Goal: Find specific fact: Locate a discrete piece of known information

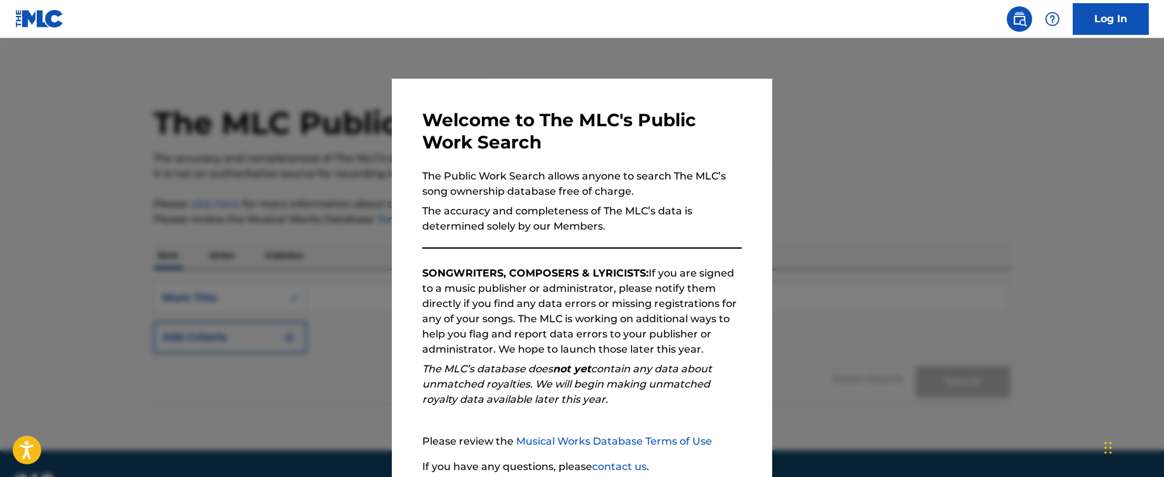
click at [374, 373] on div at bounding box center [582, 276] width 1164 height 477
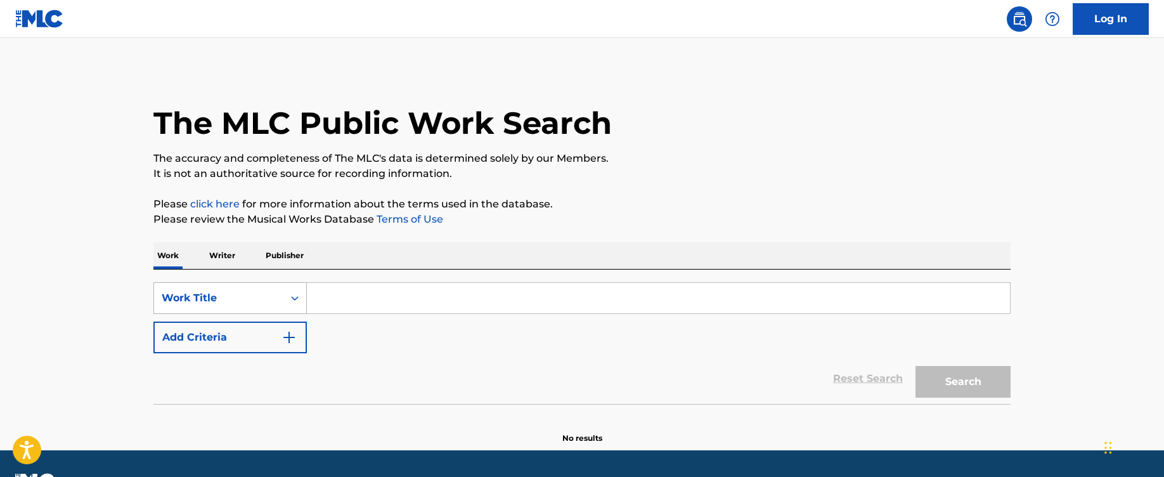
click at [270, 307] on div "Work Title" at bounding box center [229, 298] width 153 height 32
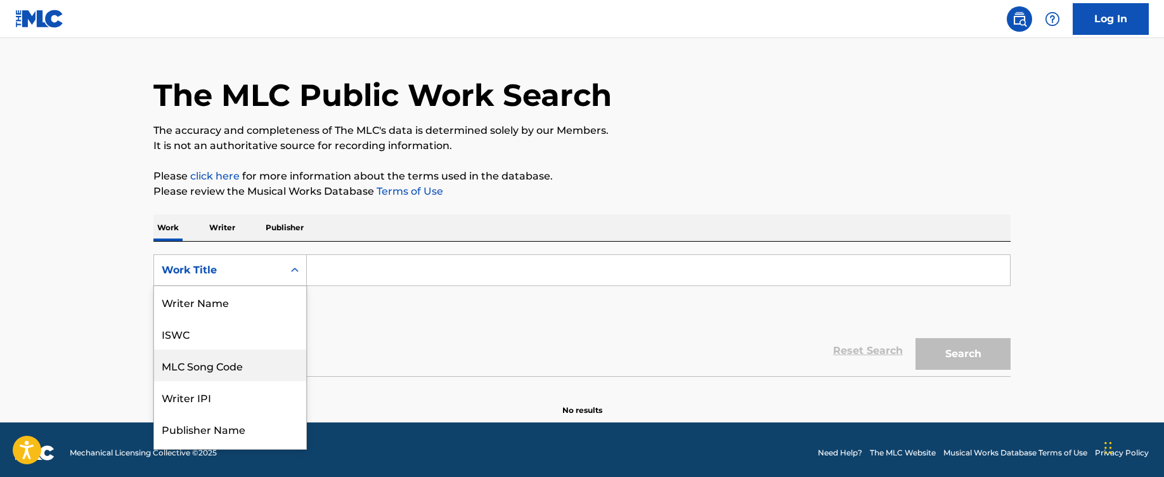
scroll to position [63, 0]
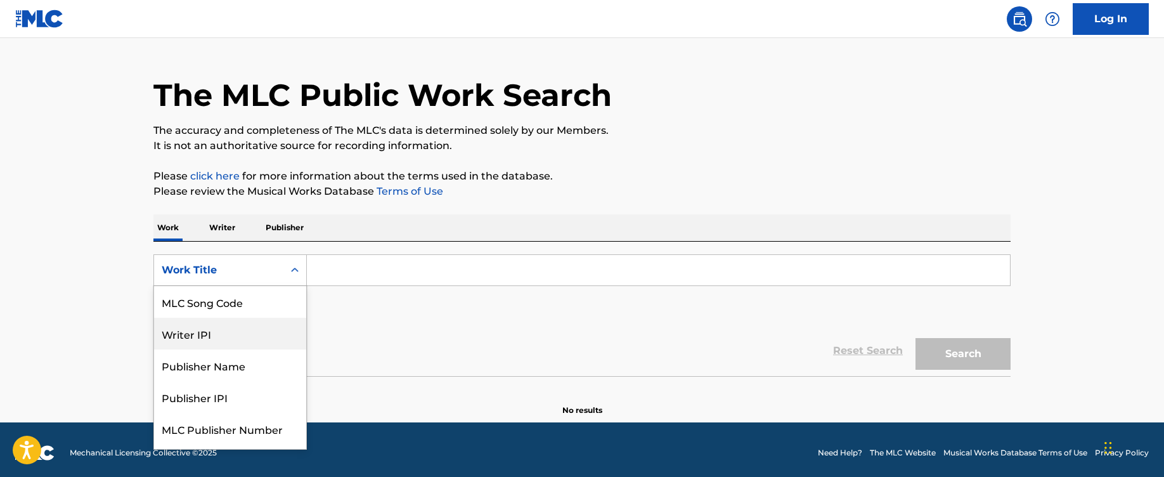
click at [258, 318] on div "Writer IPI" at bounding box center [230, 334] width 152 height 32
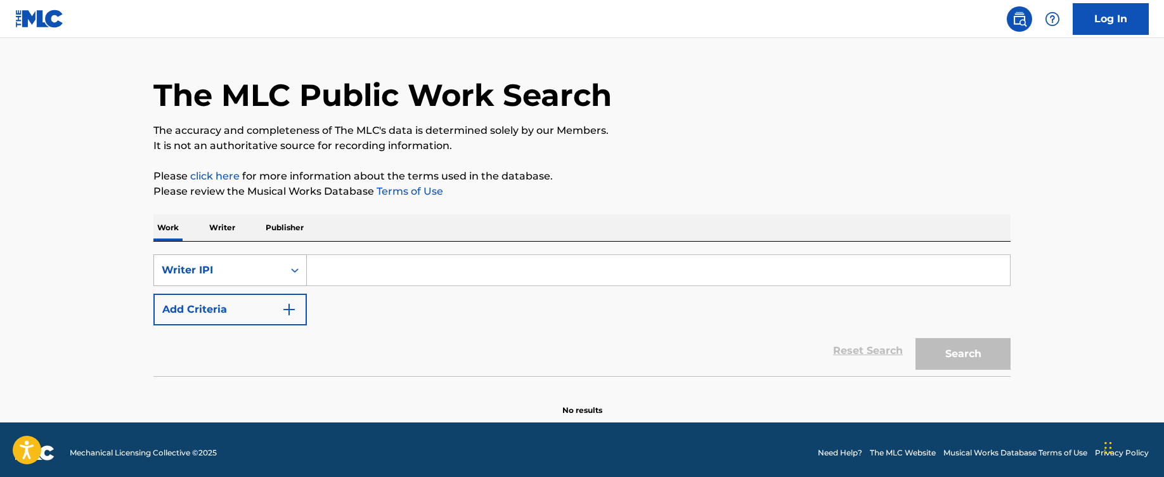
click at [249, 260] on div "Writer IPI" at bounding box center [218, 270] width 129 height 24
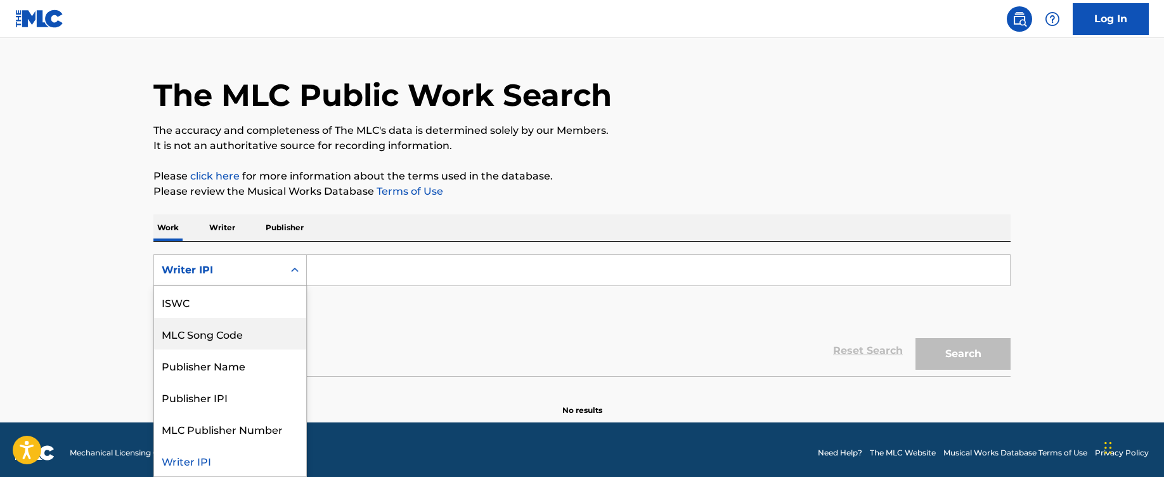
click at [230, 340] on div "MLC Song Code" at bounding box center [230, 334] width 152 height 32
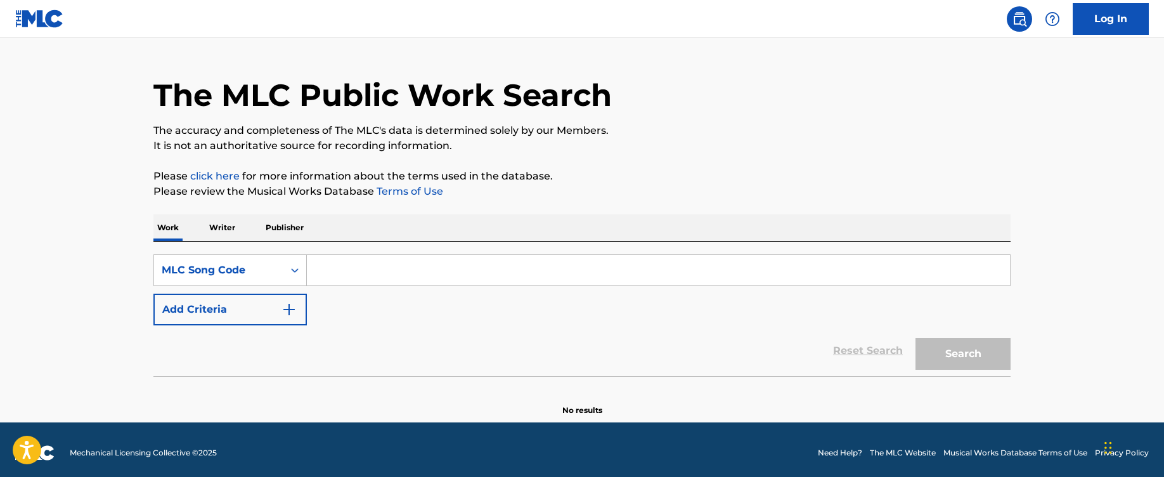
click at [323, 287] on div "SearchWithCriteria0fdc9dfa-1c5f-443b-a0d7-53942f7b5064 MLC Song Code Add Criter…" at bounding box center [581, 289] width 857 height 71
click at [335, 264] on input "Search Form" at bounding box center [658, 270] width 703 height 30
paste input "B1840G"
type input "B1840G"
click at [1006, 356] on button "Search" at bounding box center [962, 354] width 95 height 32
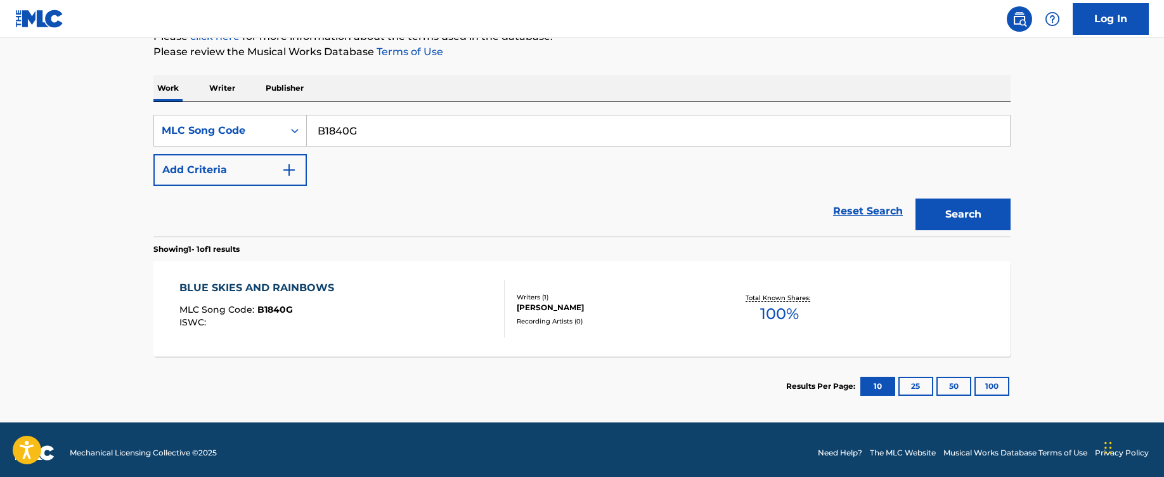
scroll to position [174, 0]
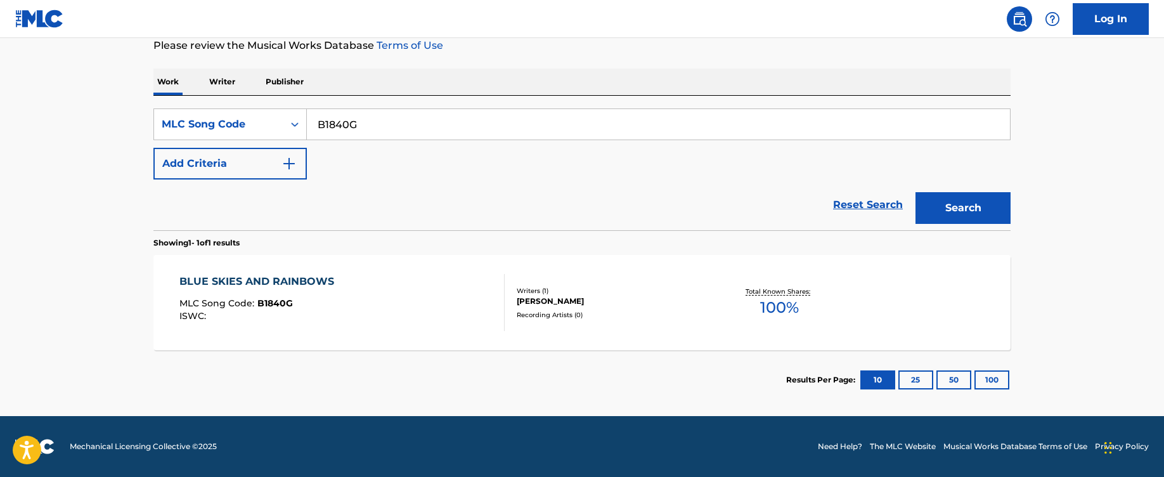
click at [394, 316] on div "BLUE SKIES AND RAINBOWS MLC Song Code : B1840G ISWC :" at bounding box center [342, 302] width 326 height 57
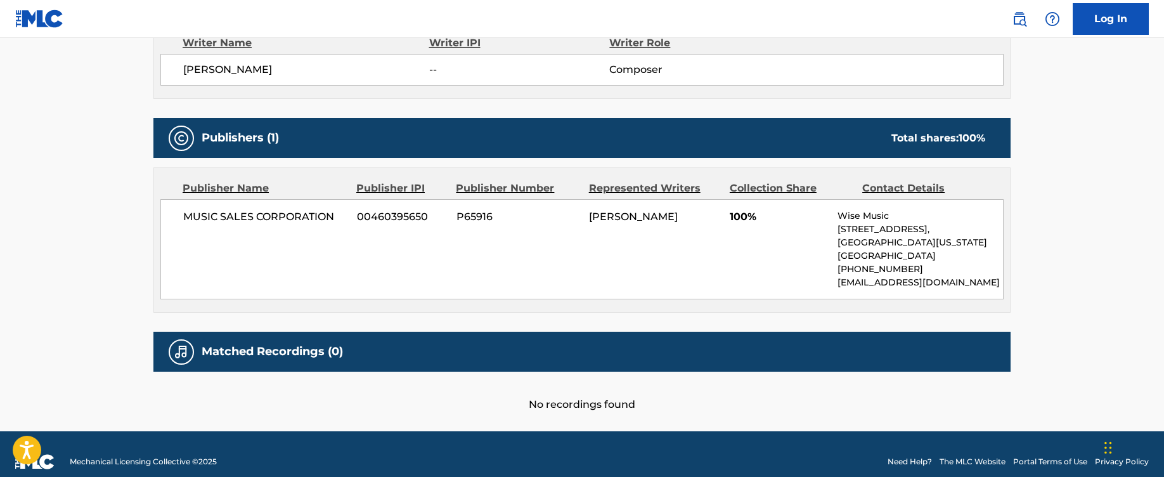
scroll to position [489, 0]
